Goal: Transaction & Acquisition: Download file/media

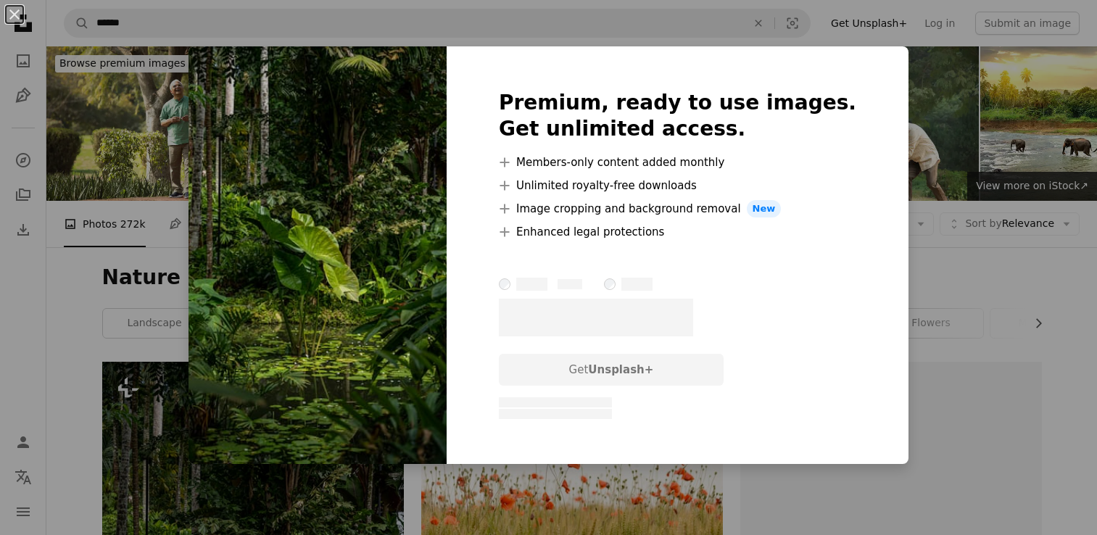
scroll to position [376, 0]
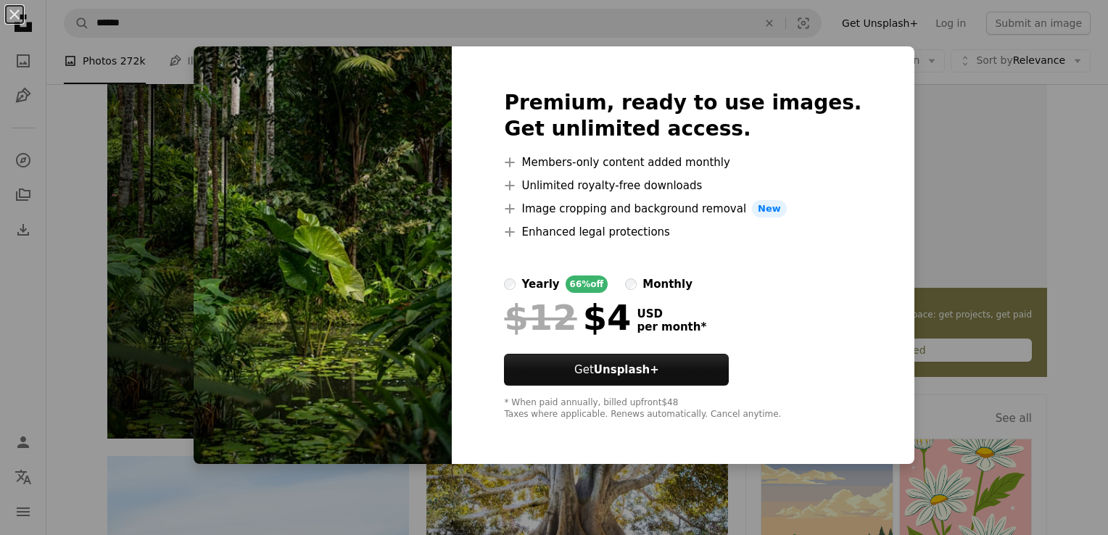
click at [937, 178] on div "An X shape Premium, ready to use images. Get unlimited access. A plus sign Memb…" at bounding box center [554, 267] width 1108 height 535
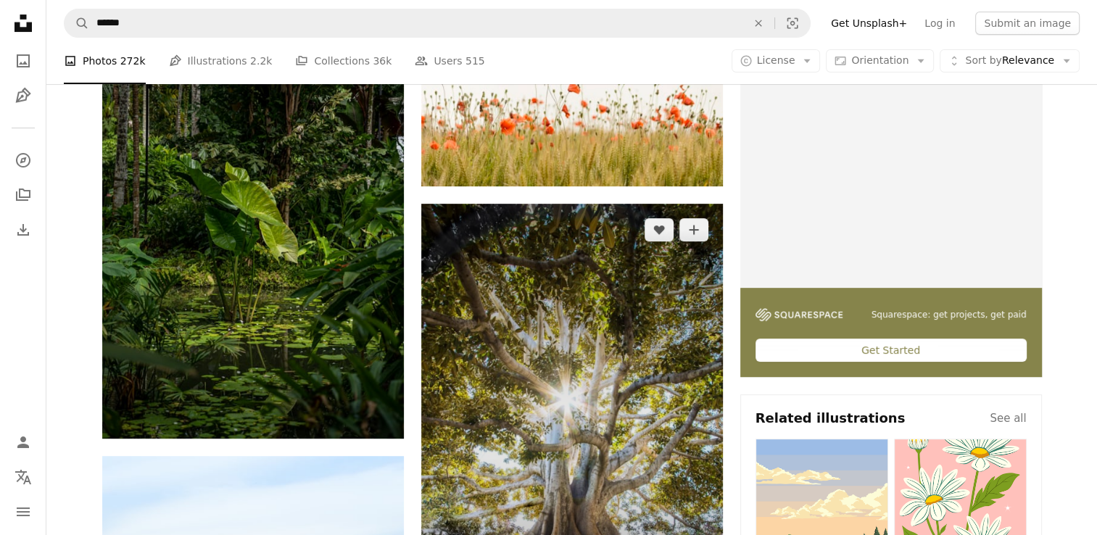
scroll to position [0, 0]
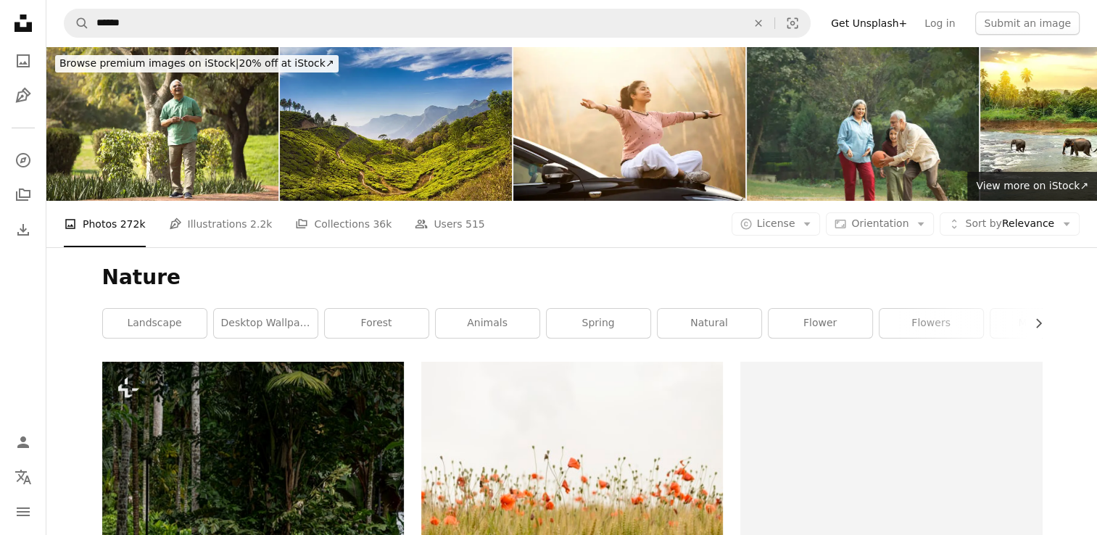
click at [319, 109] on img at bounding box center [396, 123] width 232 height 154
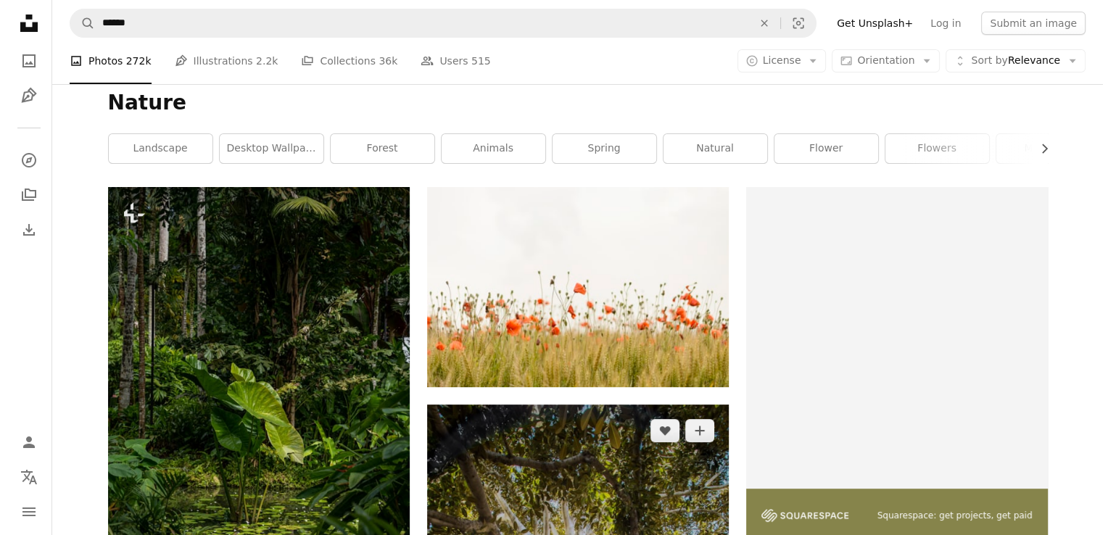
scroll to position [125, 0]
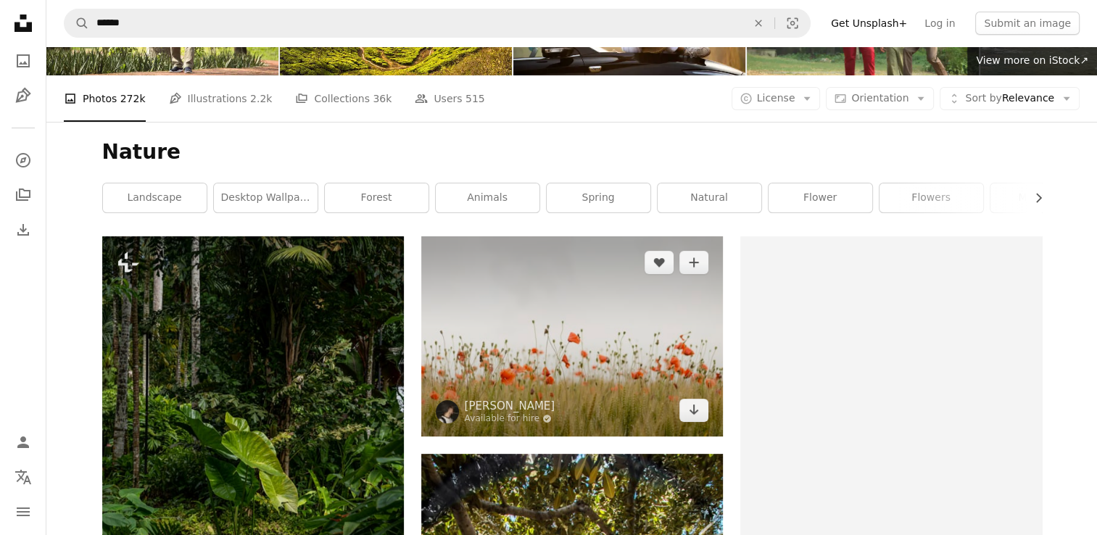
click at [537, 321] on img at bounding box center [572, 335] width 302 height 199
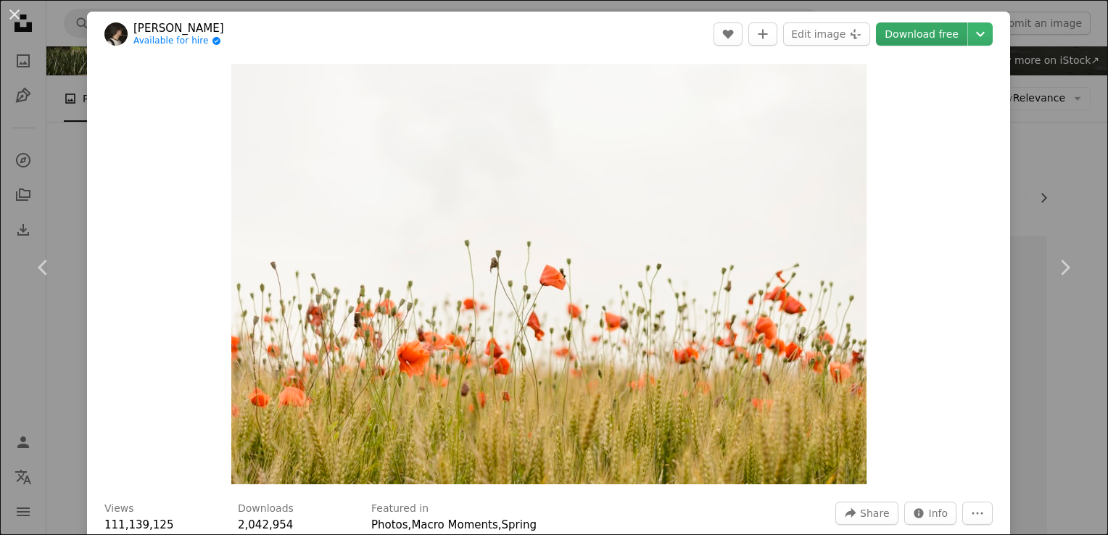
click at [928, 26] on link "Download free" at bounding box center [921, 33] width 91 height 23
click at [929, 35] on link "Download free" at bounding box center [921, 33] width 91 height 23
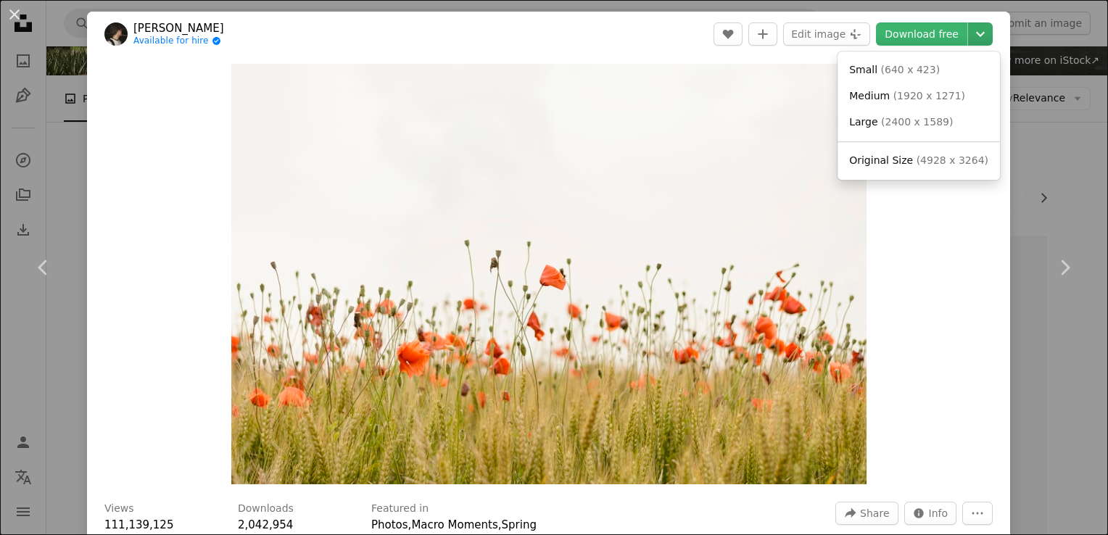
click at [976, 32] on icon "Choose download size" at bounding box center [980, 34] width 9 height 5
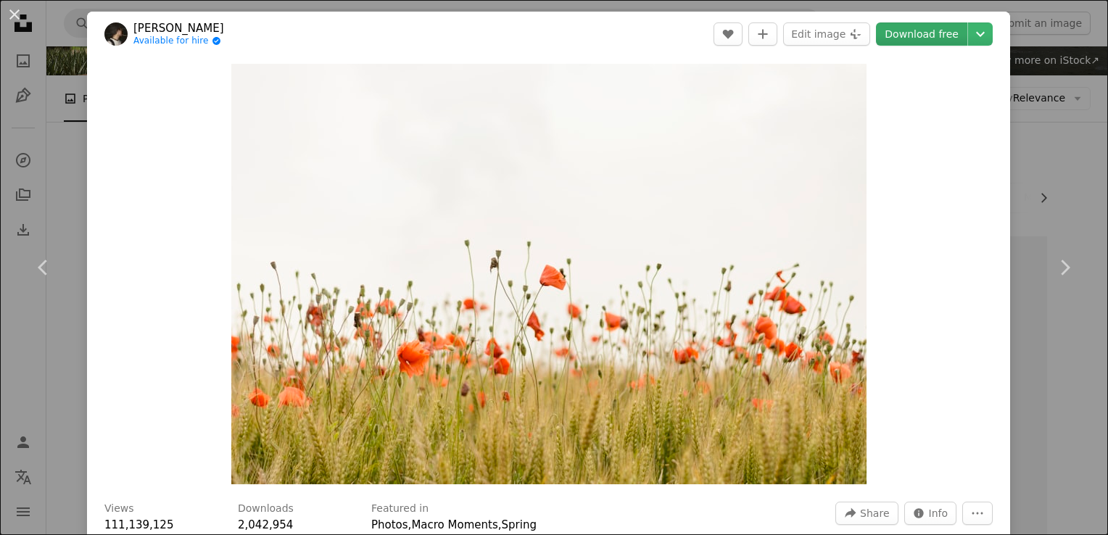
click at [921, 36] on link "Download free" at bounding box center [921, 33] width 91 height 23
